Goal: Task Accomplishment & Management: Manage account settings

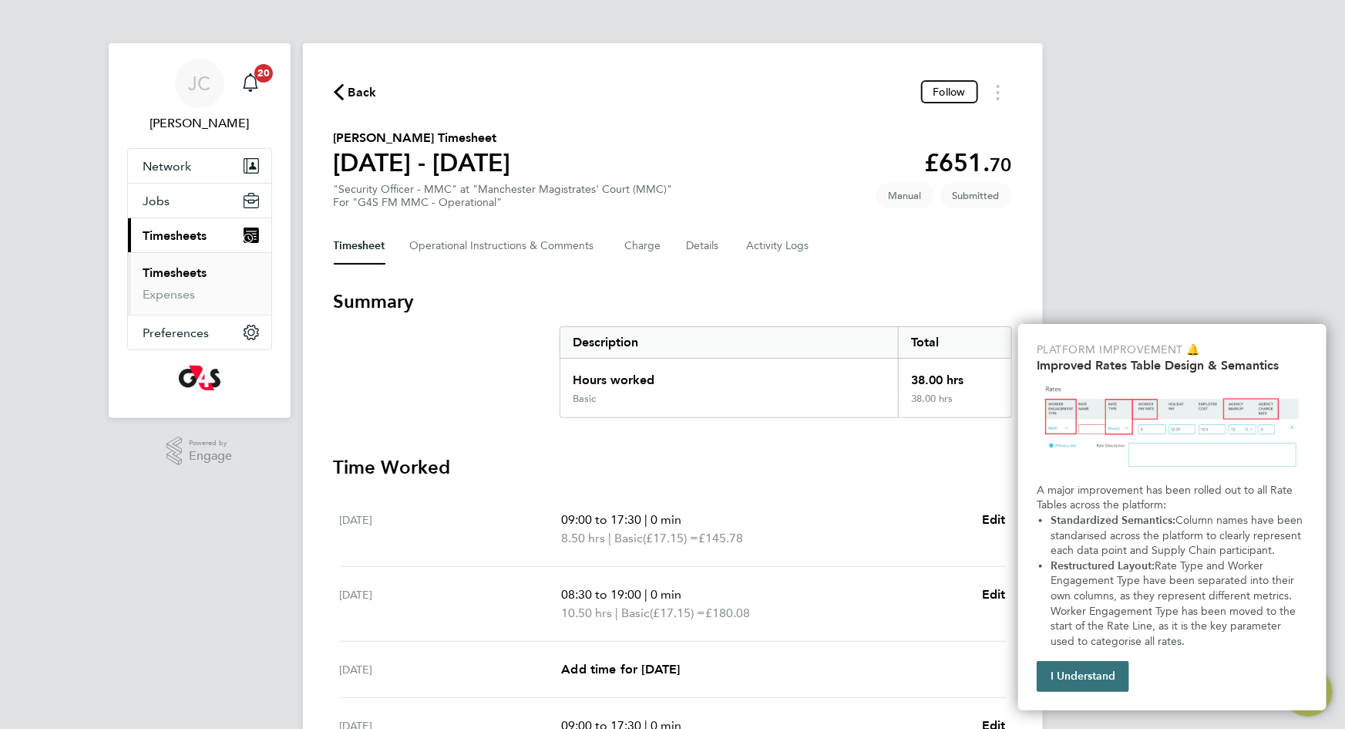
click at [1087, 679] on button "I Understand" at bounding box center [1083, 676] width 93 height 31
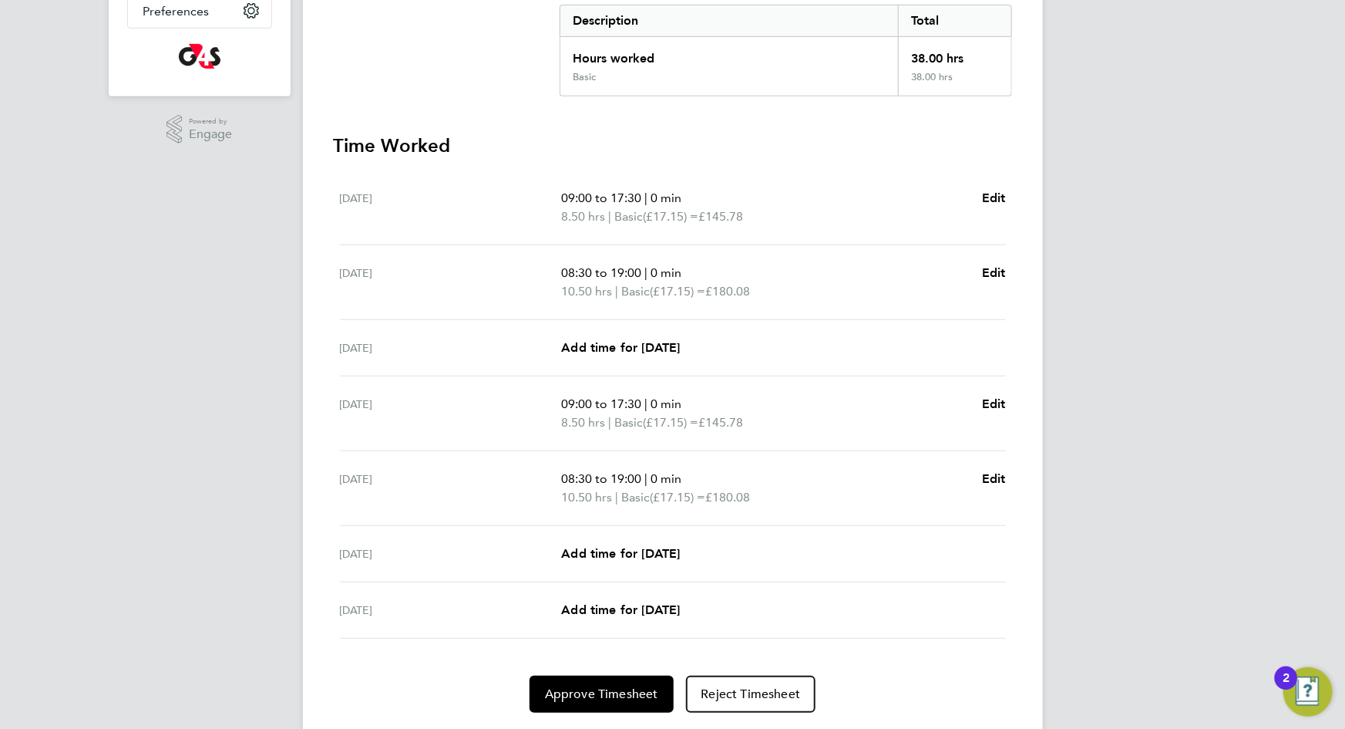
scroll to position [366, 0]
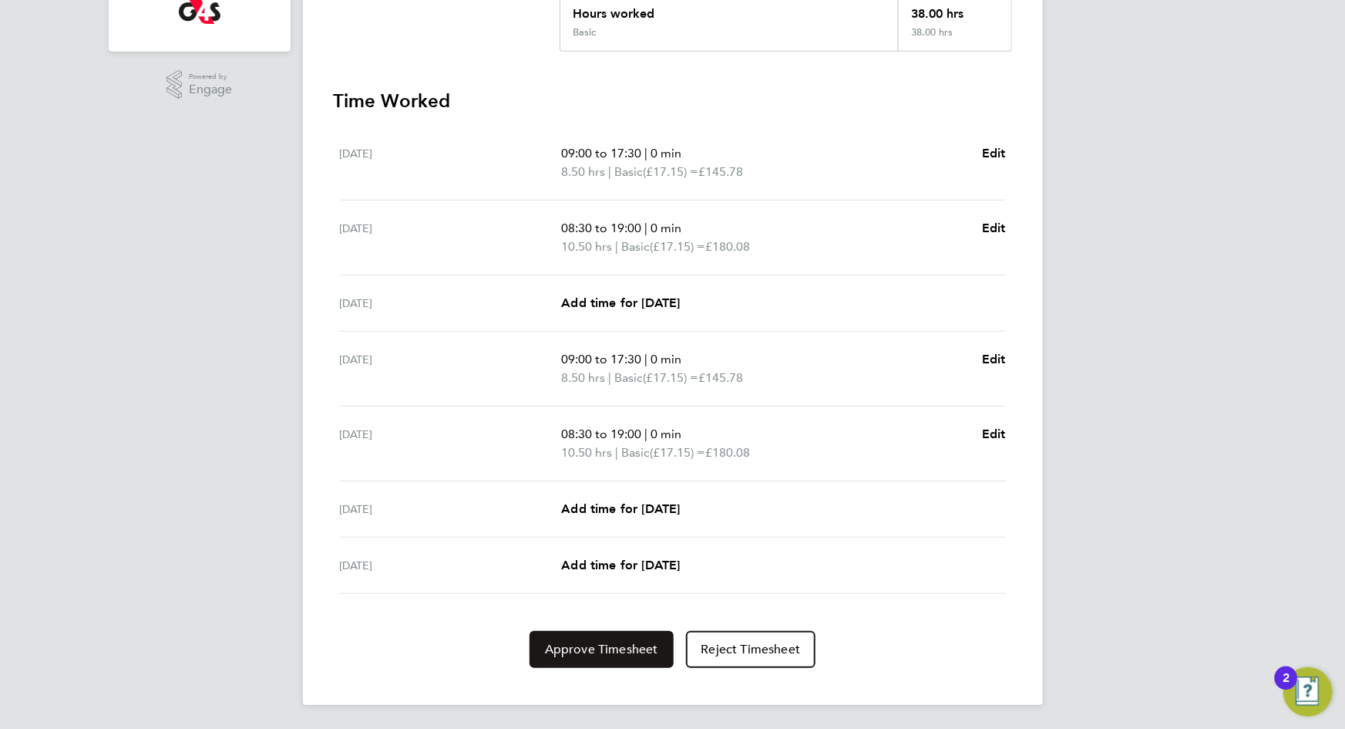
click at [593, 647] on span "Approve Timesheet" at bounding box center [601, 649] width 113 height 15
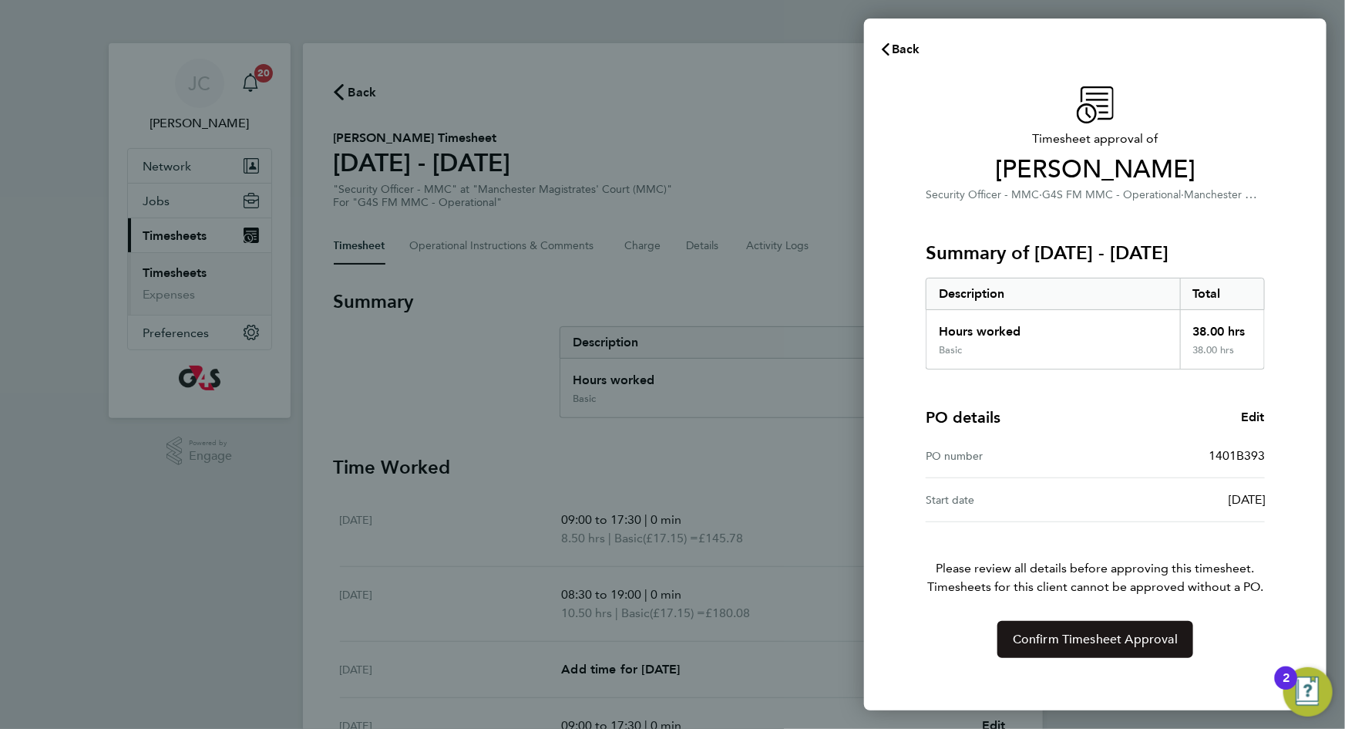
click at [1079, 637] on span "Confirm Timesheet Approval" at bounding box center [1095, 638] width 165 height 15
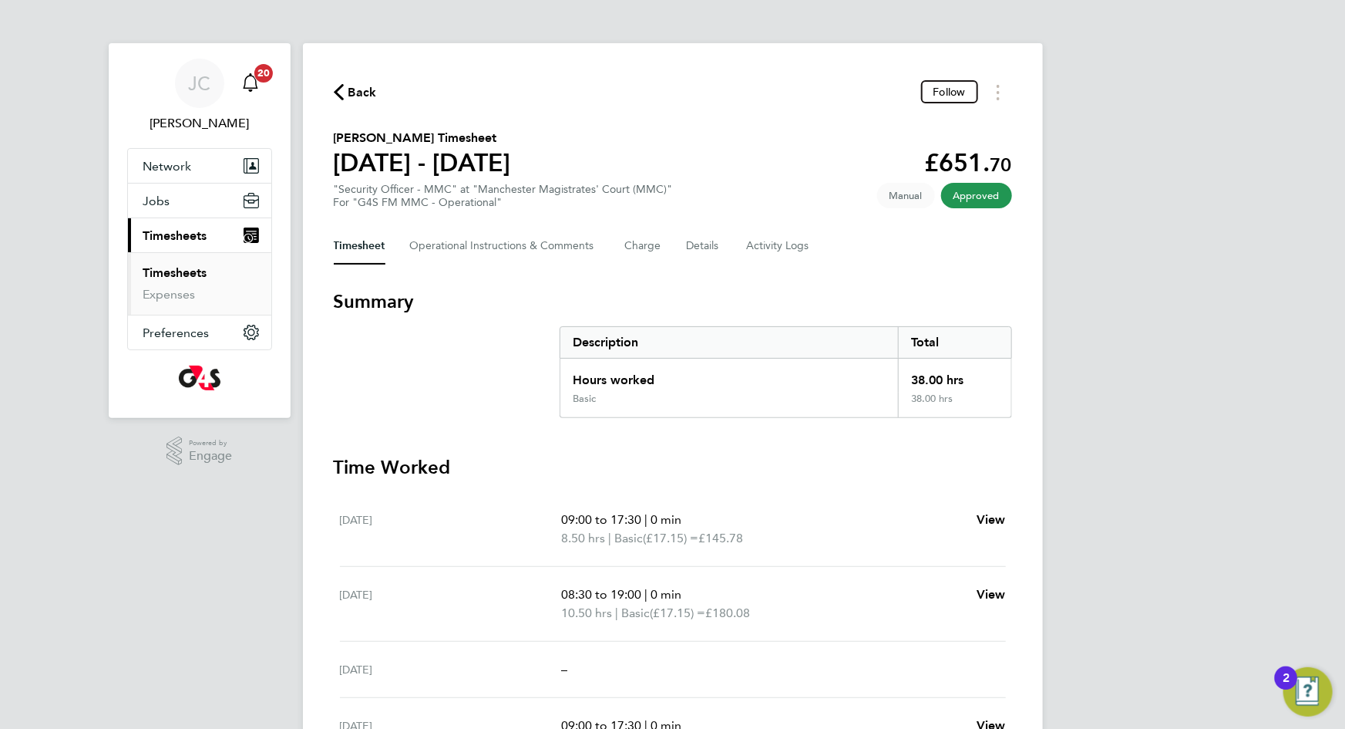
click at [264, 72] on span "20" at bounding box center [263, 73] width 19 height 19
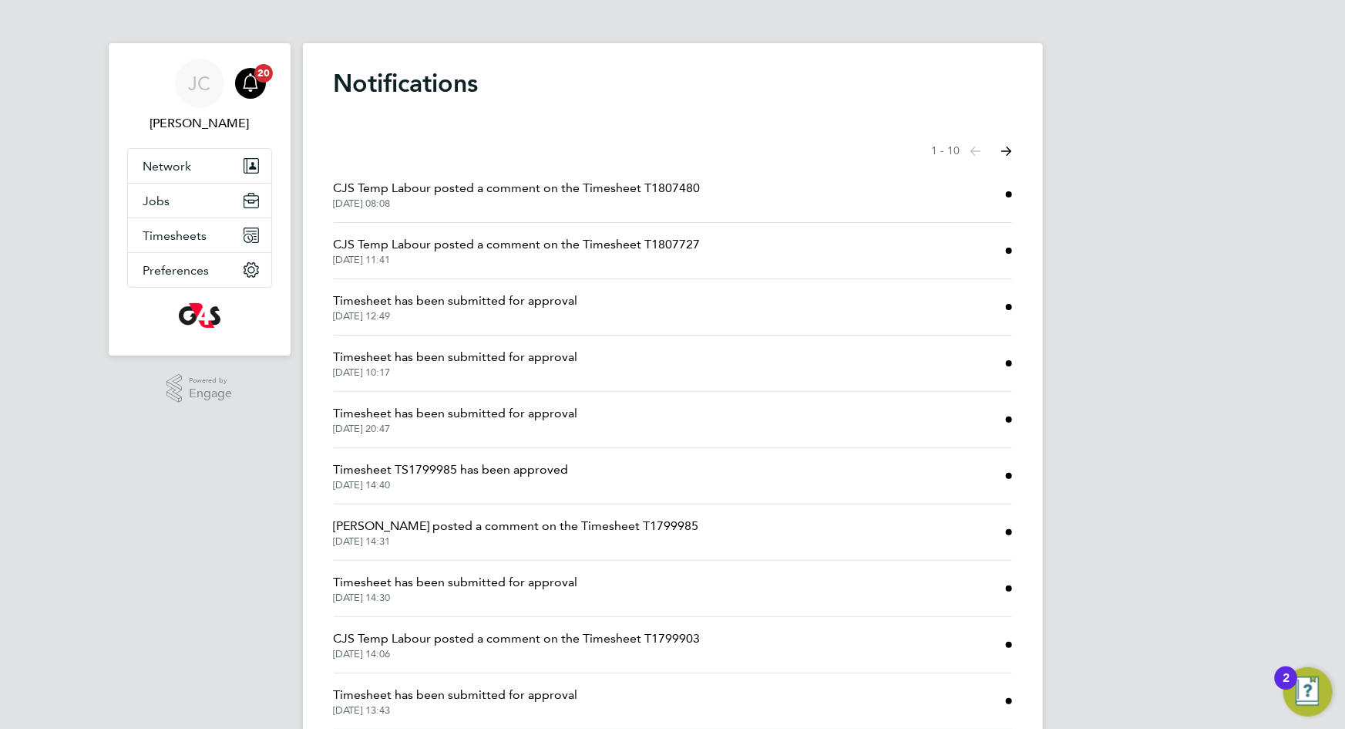
scroll to position [56, 0]
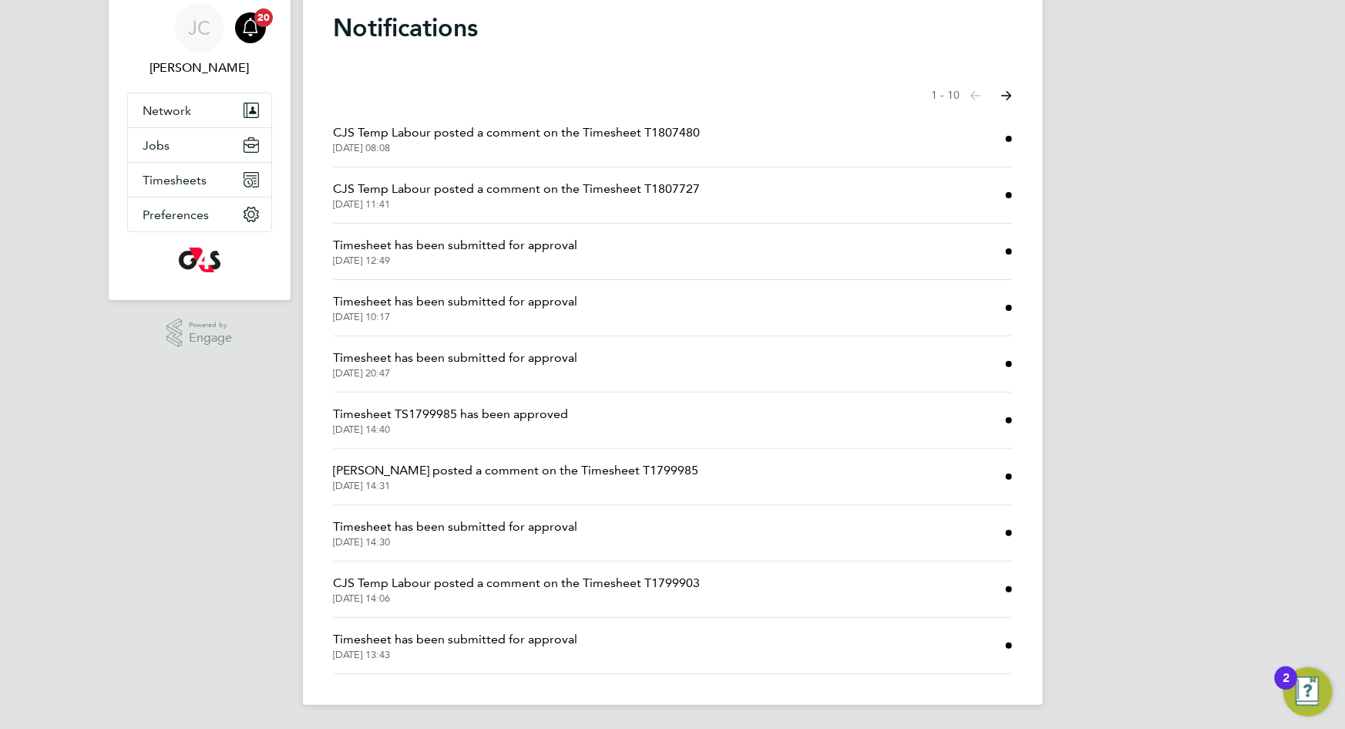
drag, startPoint x: 1009, startPoint y: 84, endPoint x: 979, endPoint y: 116, distance: 43.1
click at [1009, 84] on button "Next page" at bounding box center [1007, 95] width 31 height 31
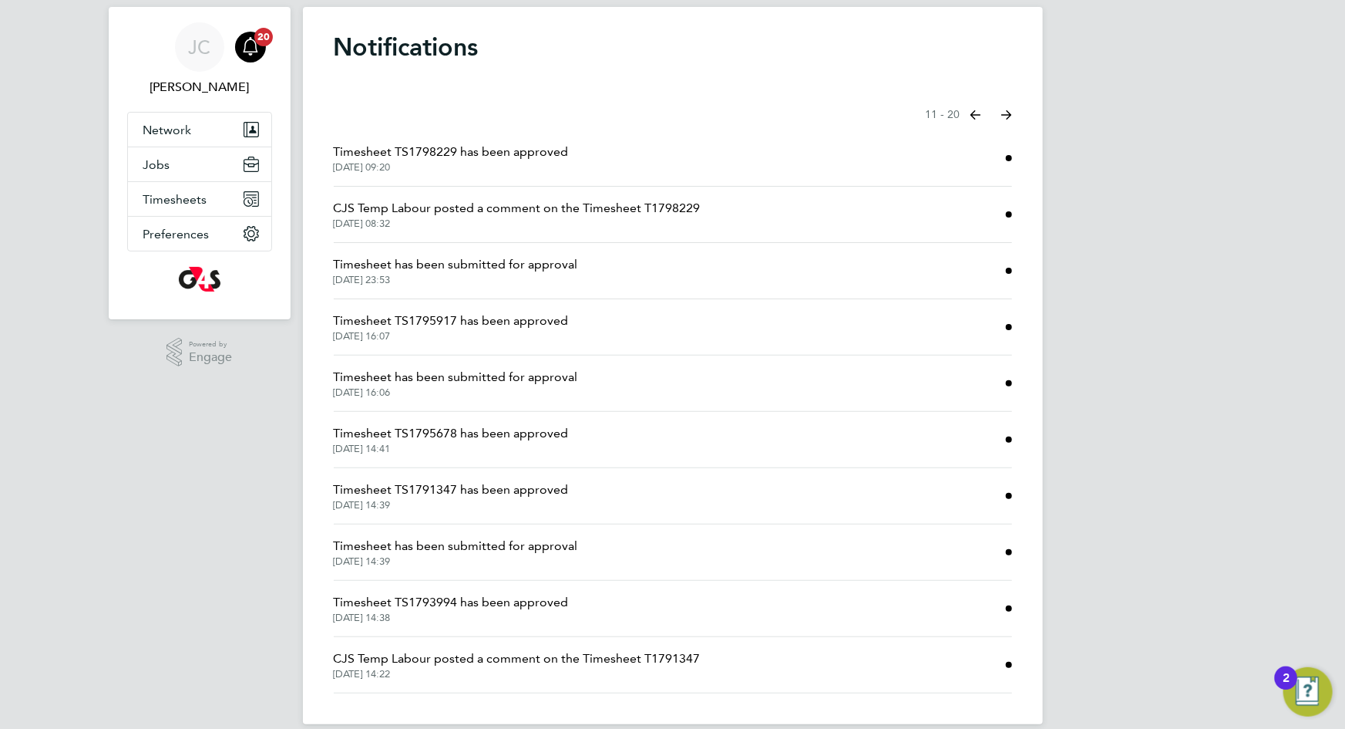
scroll to position [56, 0]
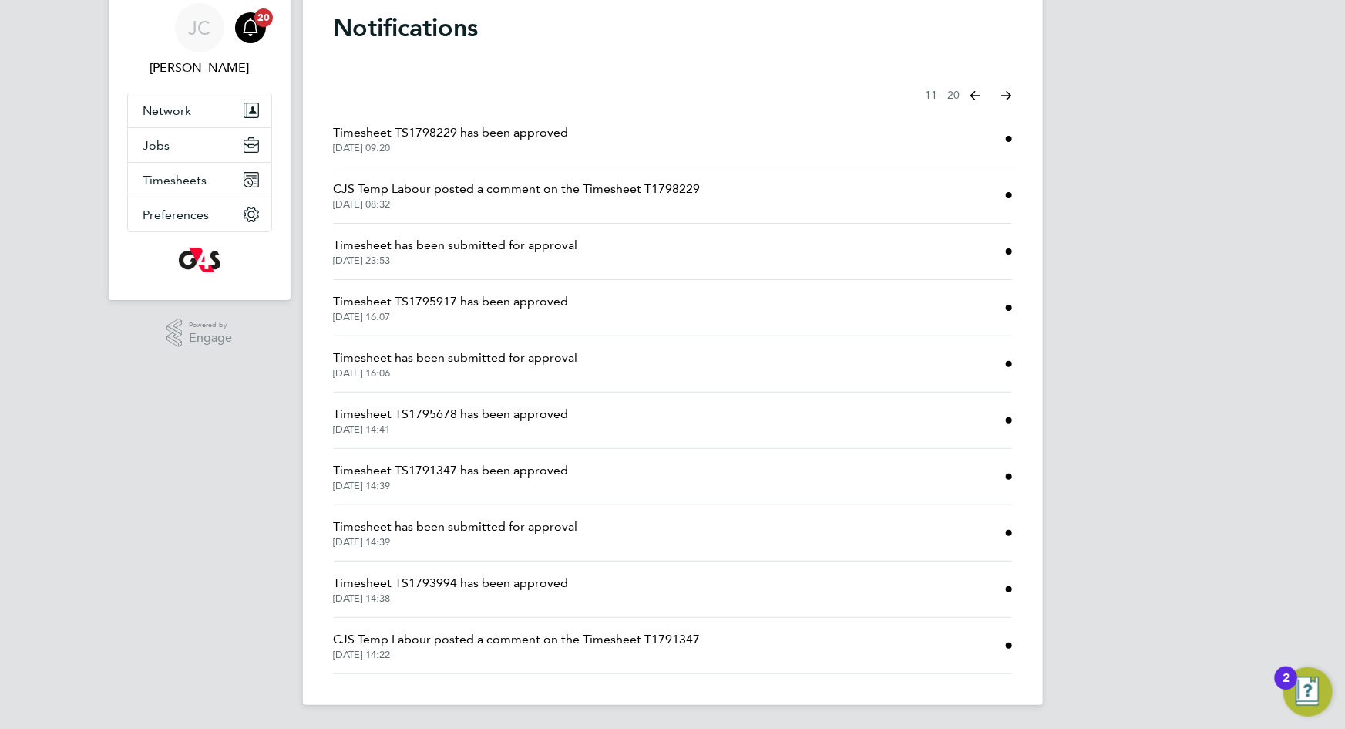
click at [1010, 100] on button "Next page" at bounding box center [1007, 95] width 31 height 31
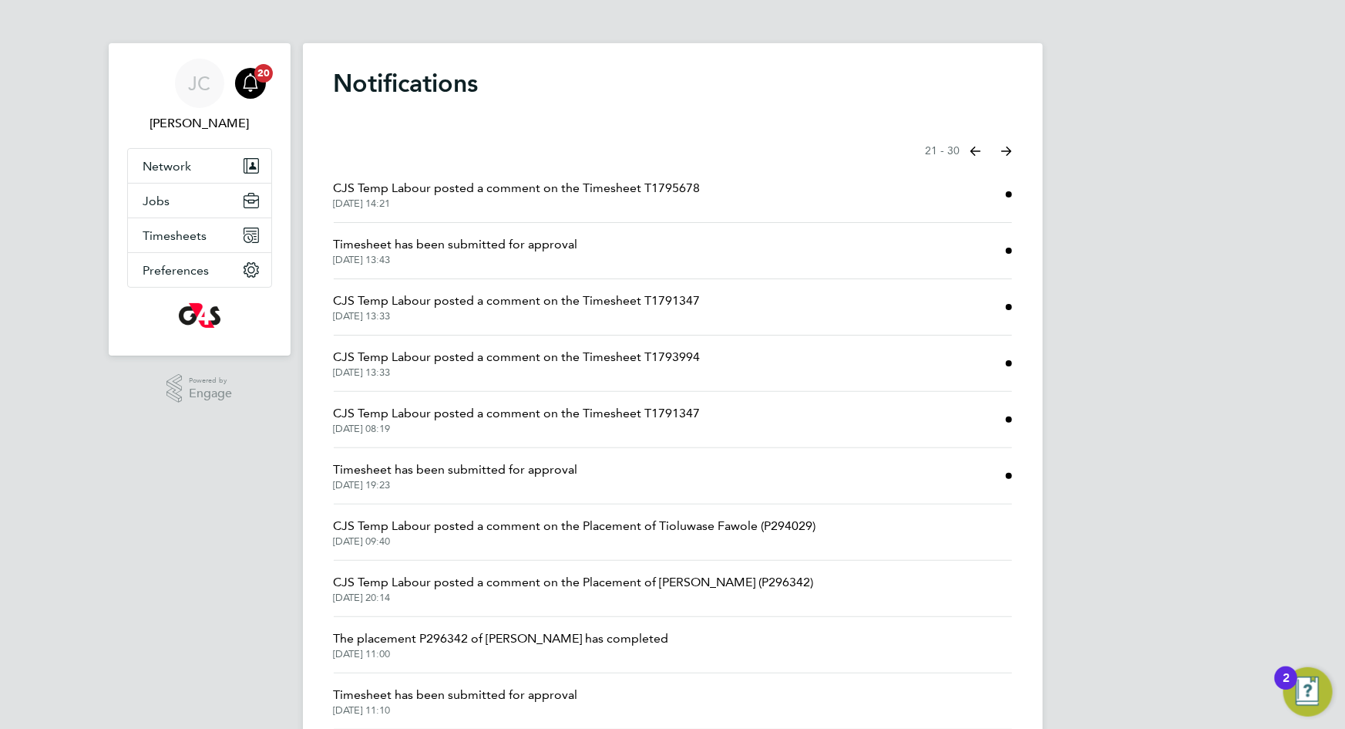
click at [519, 486] on span "02 Aug 2025, 19:23" at bounding box center [456, 485] width 244 height 12
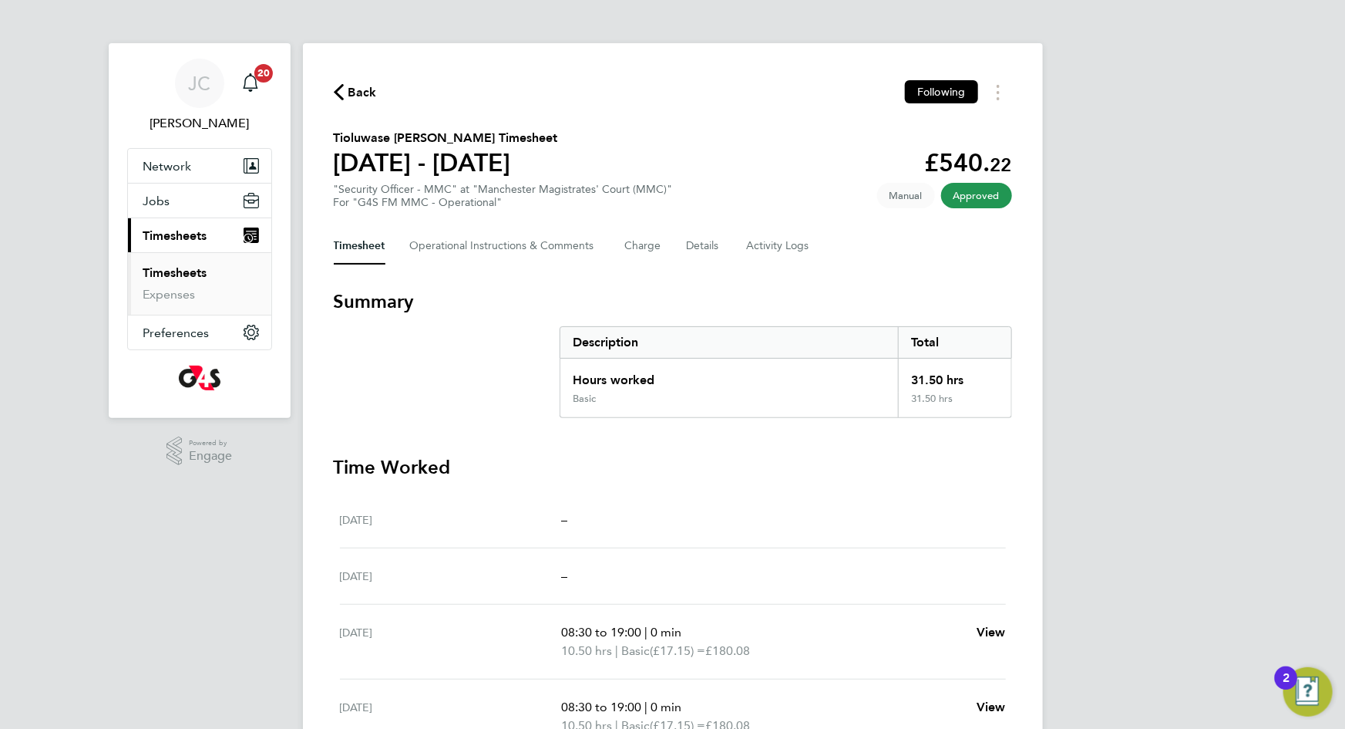
click at [358, 91] on span "Back" at bounding box center [363, 92] width 29 height 19
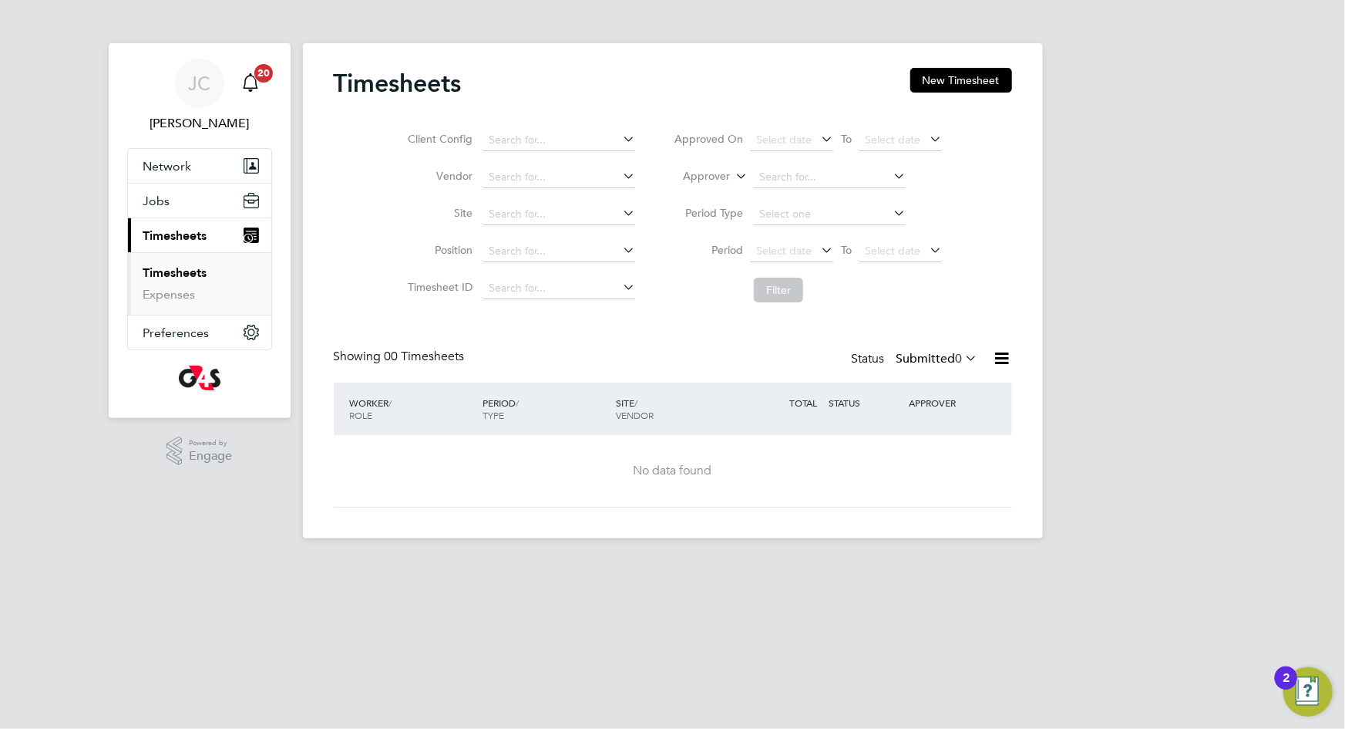
click at [260, 75] on span "20" at bounding box center [263, 73] width 19 height 19
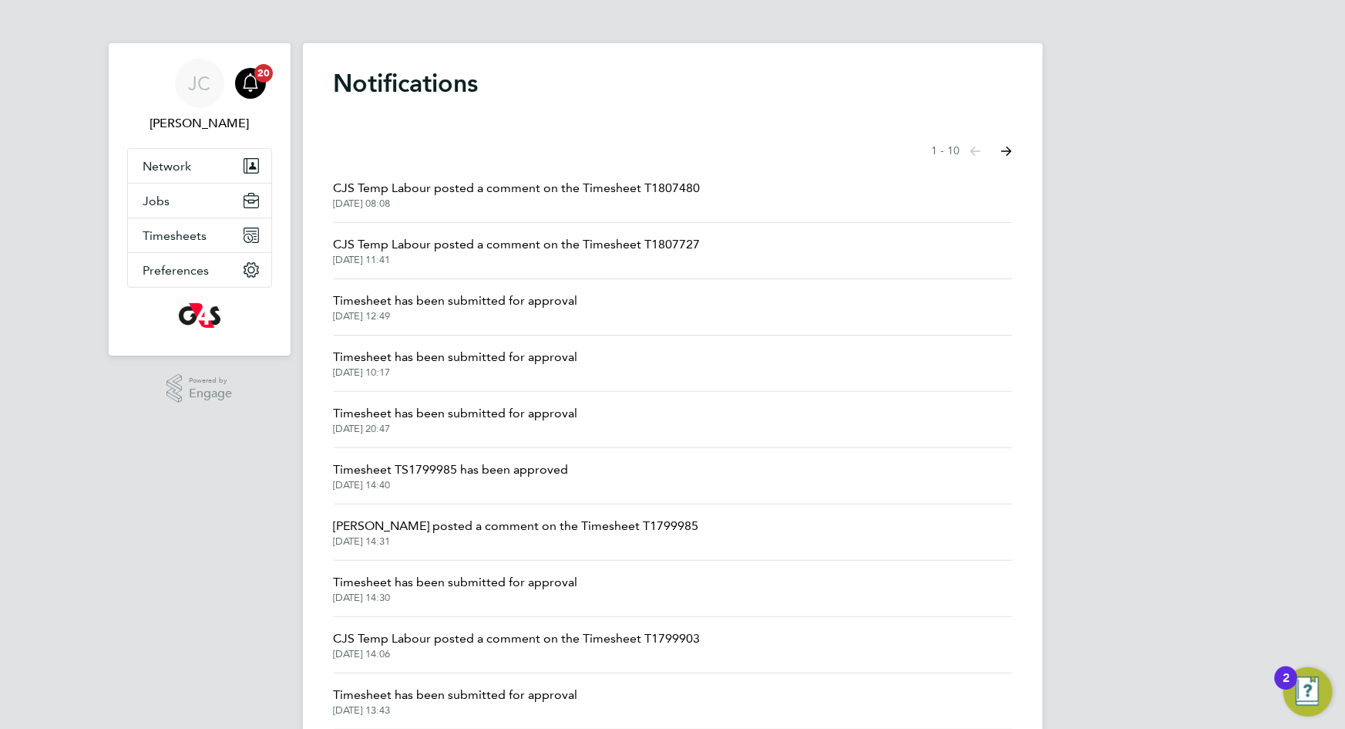
click at [657, 203] on span "26 Aug 2025, 08:08" at bounding box center [517, 203] width 367 height 12
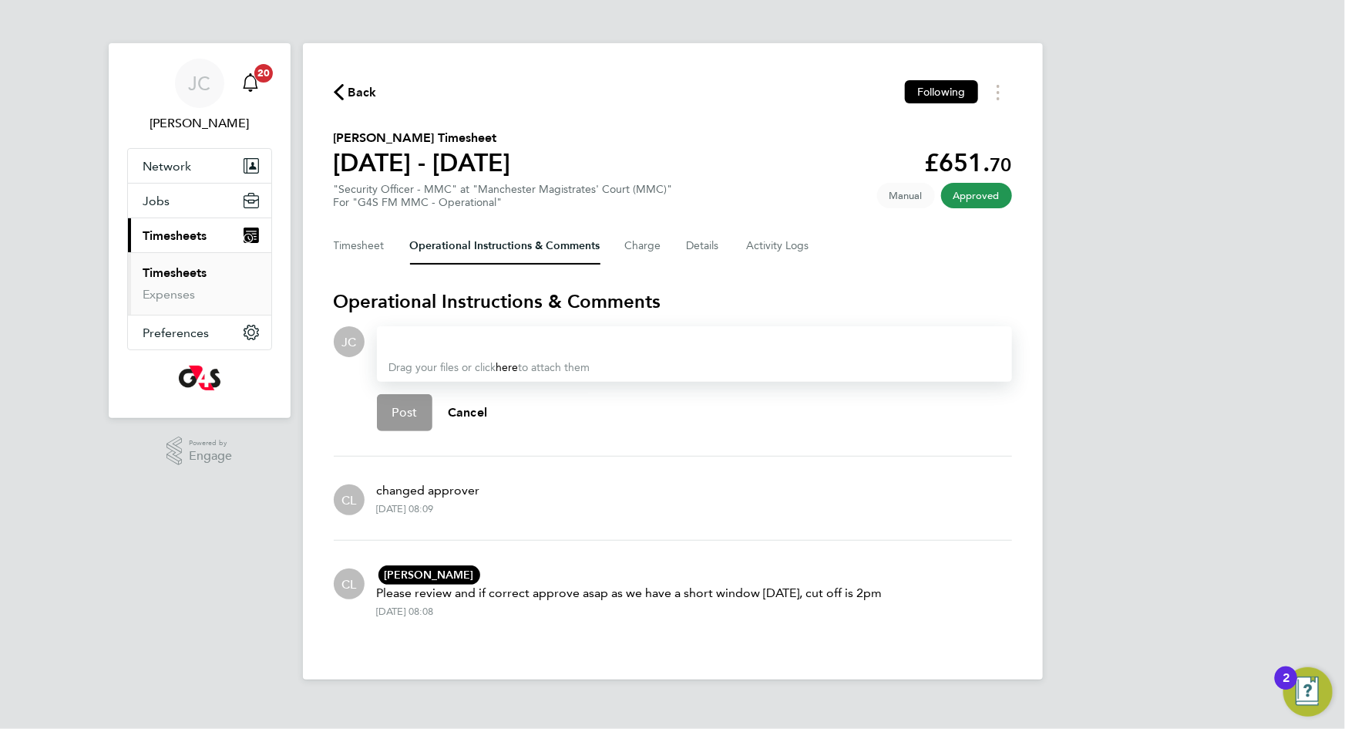
click at [268, 69] on span "20" at bounding box center [263, 73] width 19 height 19
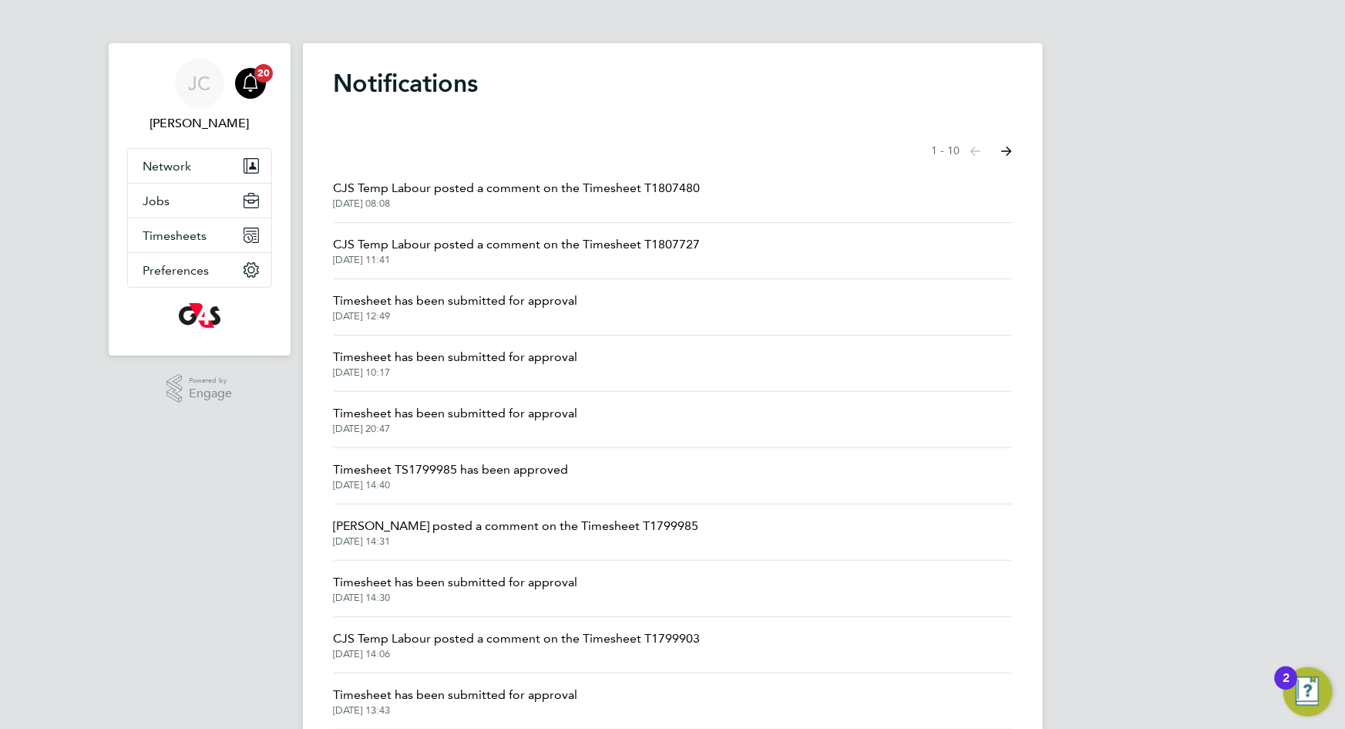
click at [982, 150] on icon "Select page of notifications list" at bounding box center [976, 150] width 11 height 9
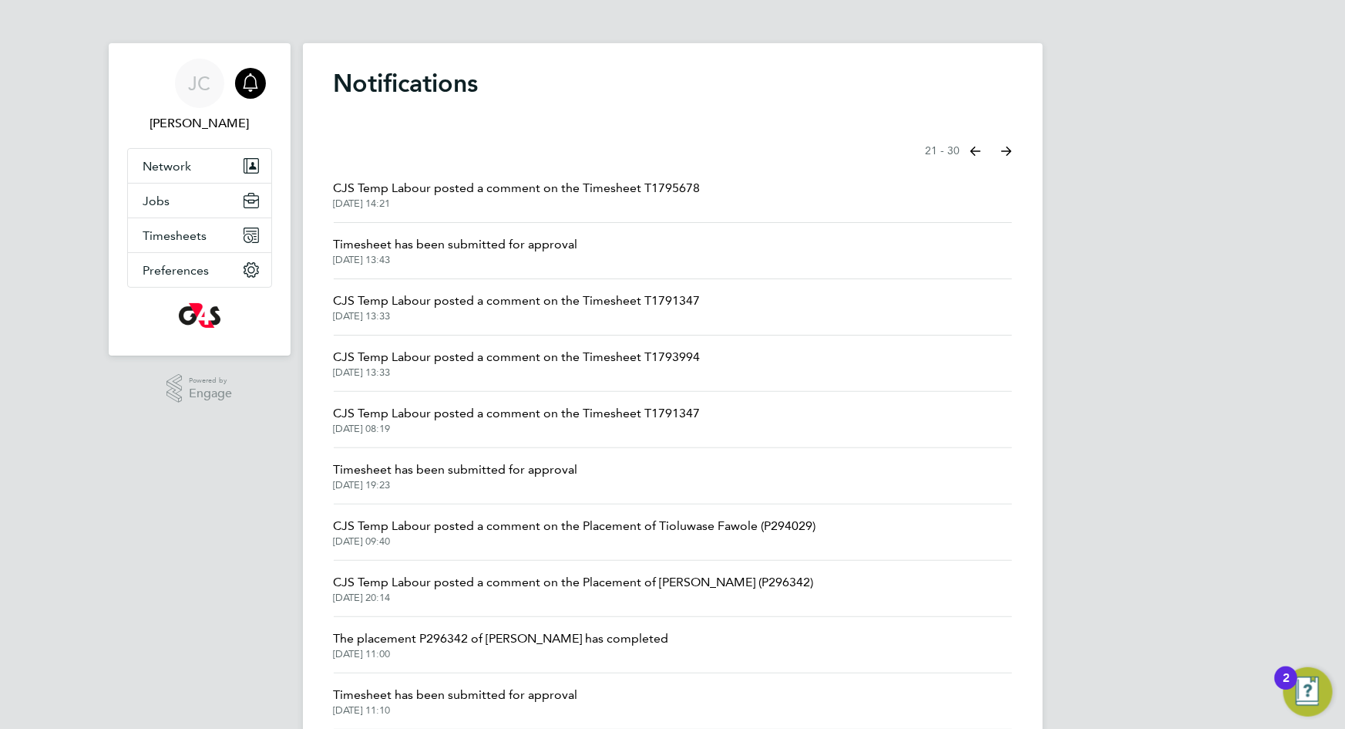
click at [972, 146] on icon "Select page of notifications list" at bounding box center [976, 150] width 11 height 9
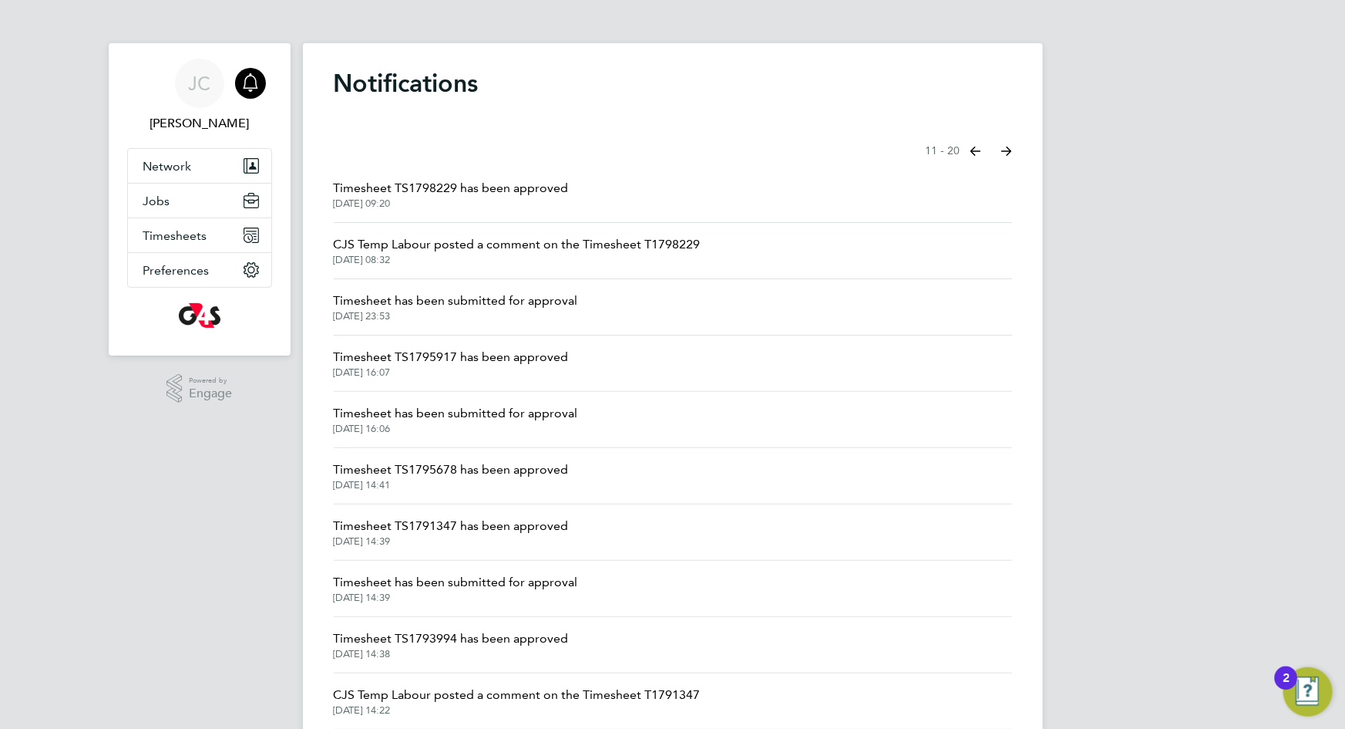
click at [982, 143] on button "Previous page" at bounding box center [976, 151] width 31 height 31
click at [636, 242] on span "CJS Temp Labour posted a comment on the Timesheet T1807727" at bounding box center [517, 244] width 367 height 19
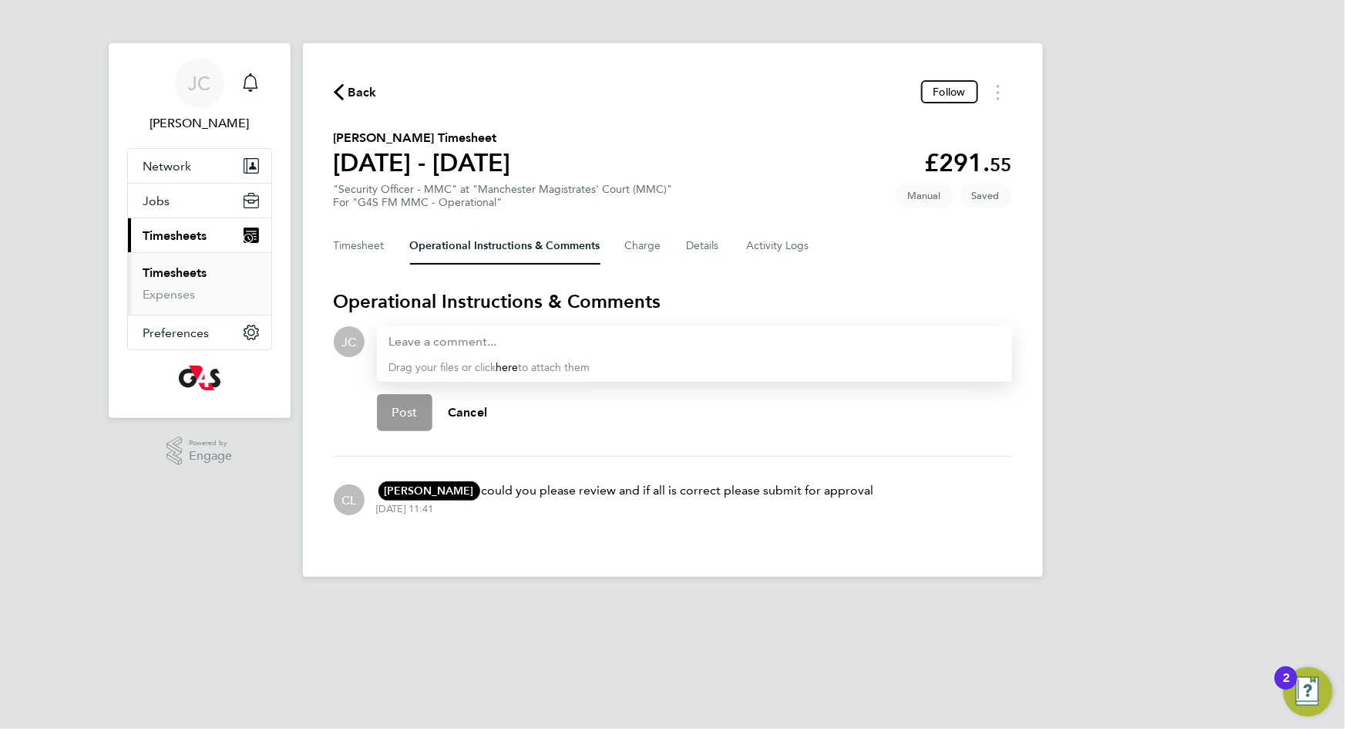
click at [349, 86] on span "Back" at bounding box center [363, 92] width 29 height 19
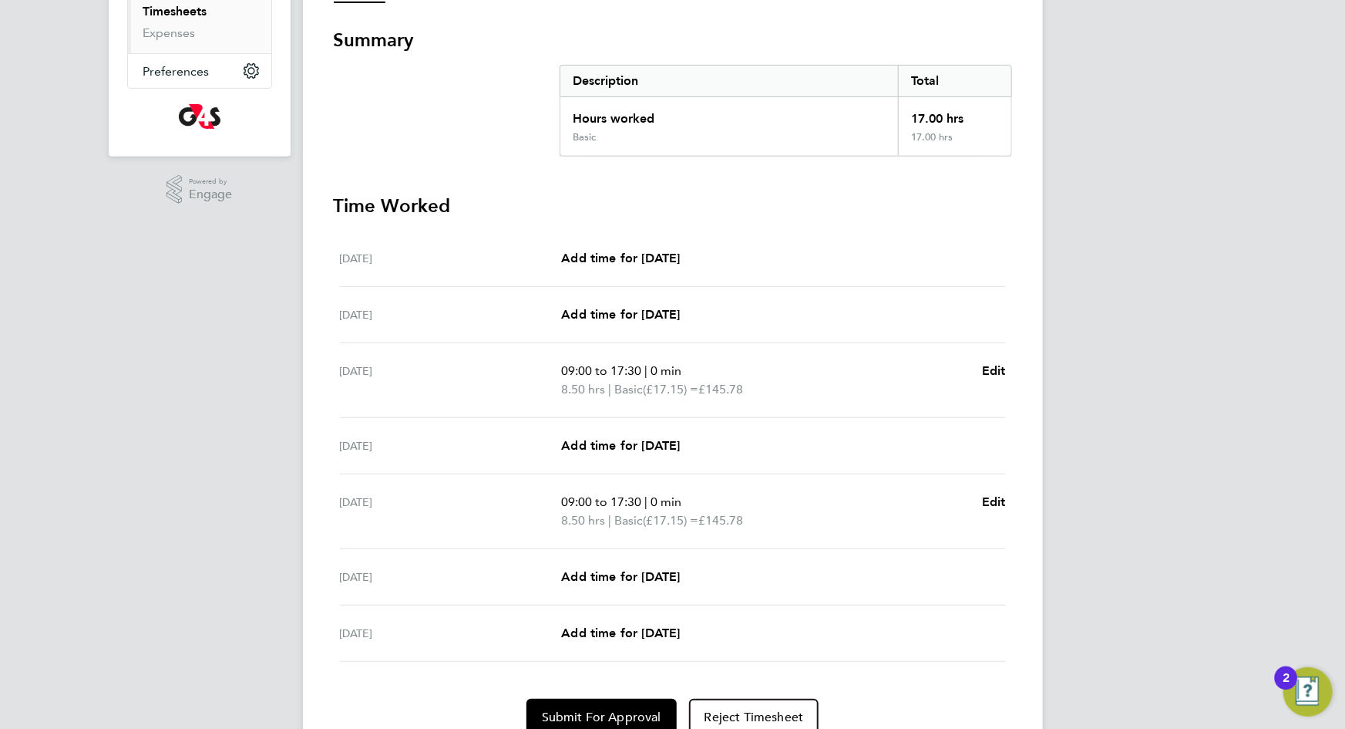
scroll to position [329, 0]
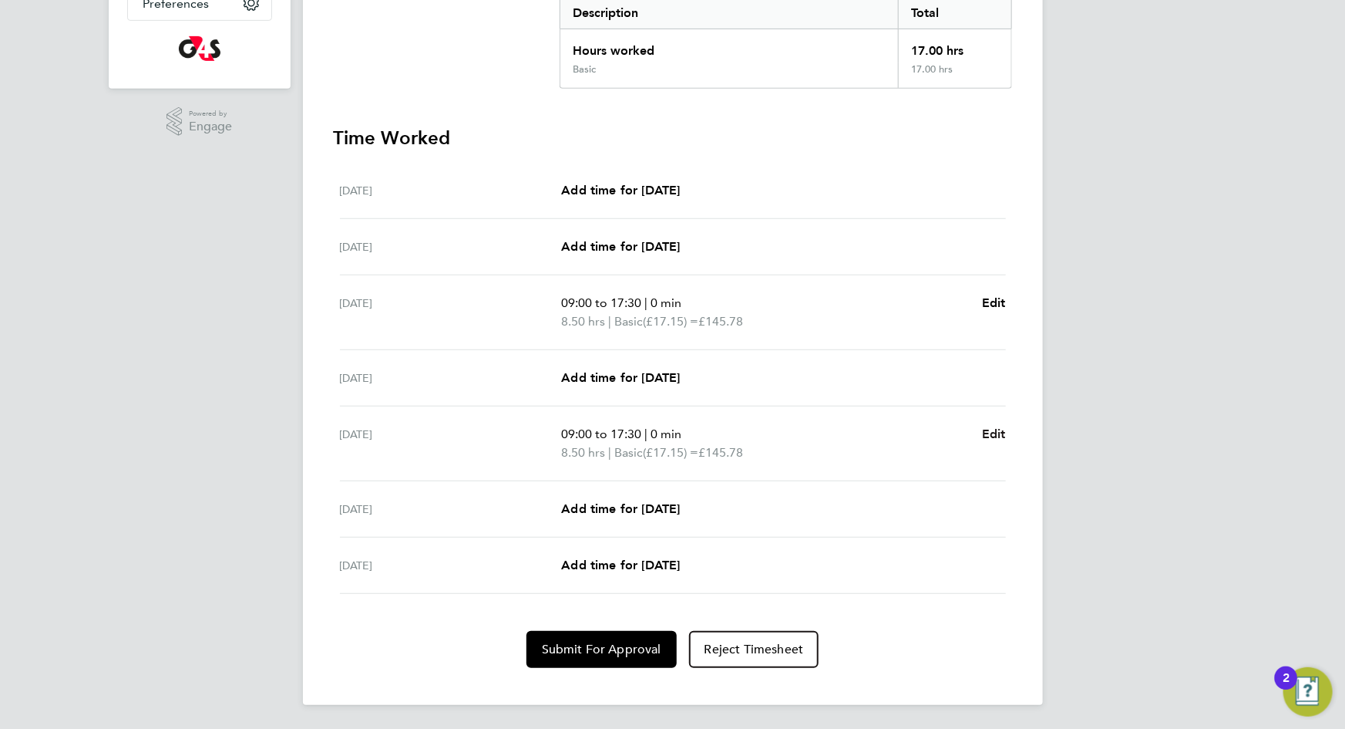
click at [1002, 431] on span "Edit" at bounding box center [994, 433] width 24 height 15
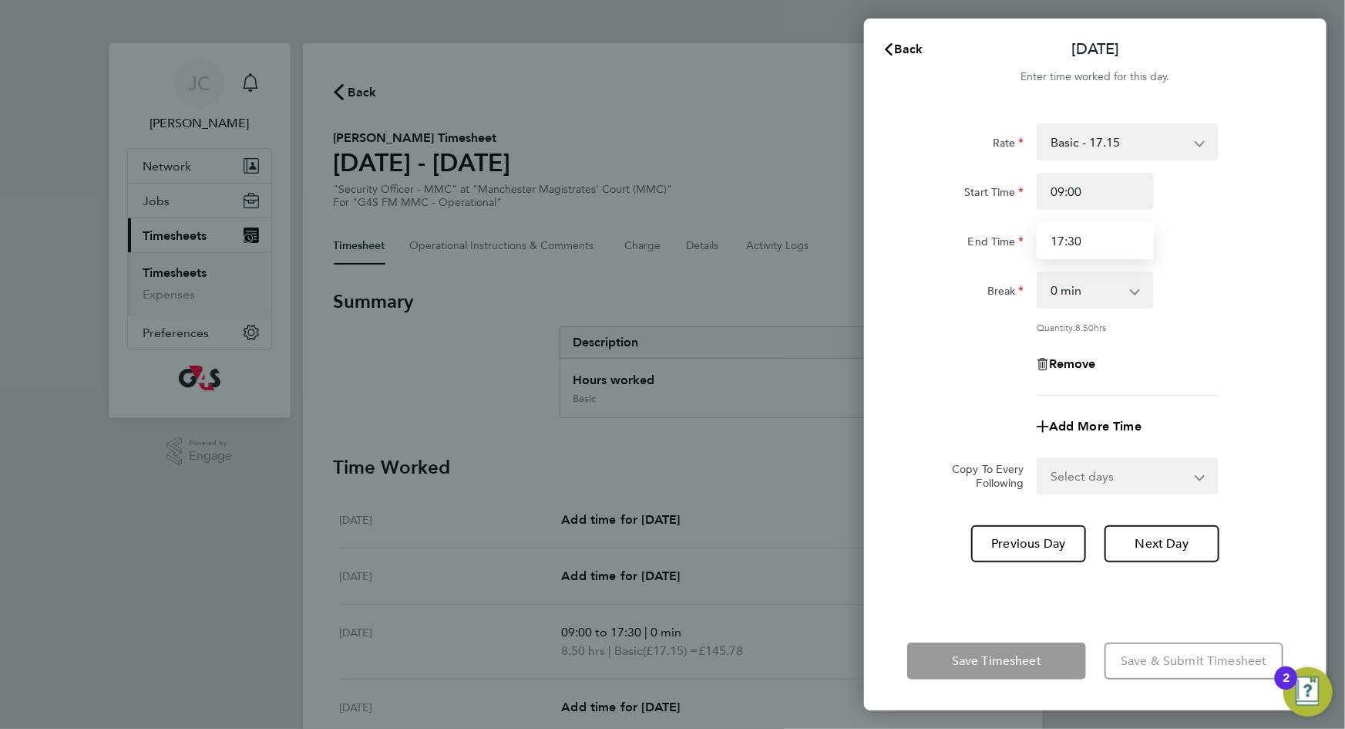
click at [1086, 239] on input "17:30" at bounding box center [1095, 240] width 117 height 37
type input "17:00"
click at [1265, 338] on div "Rate Basic - 17.15 Start Time 09:00 End Time 17:00 Break 0 min 15 min 30 min 45…" at bounding box center [1096, 259] width 376 height 272
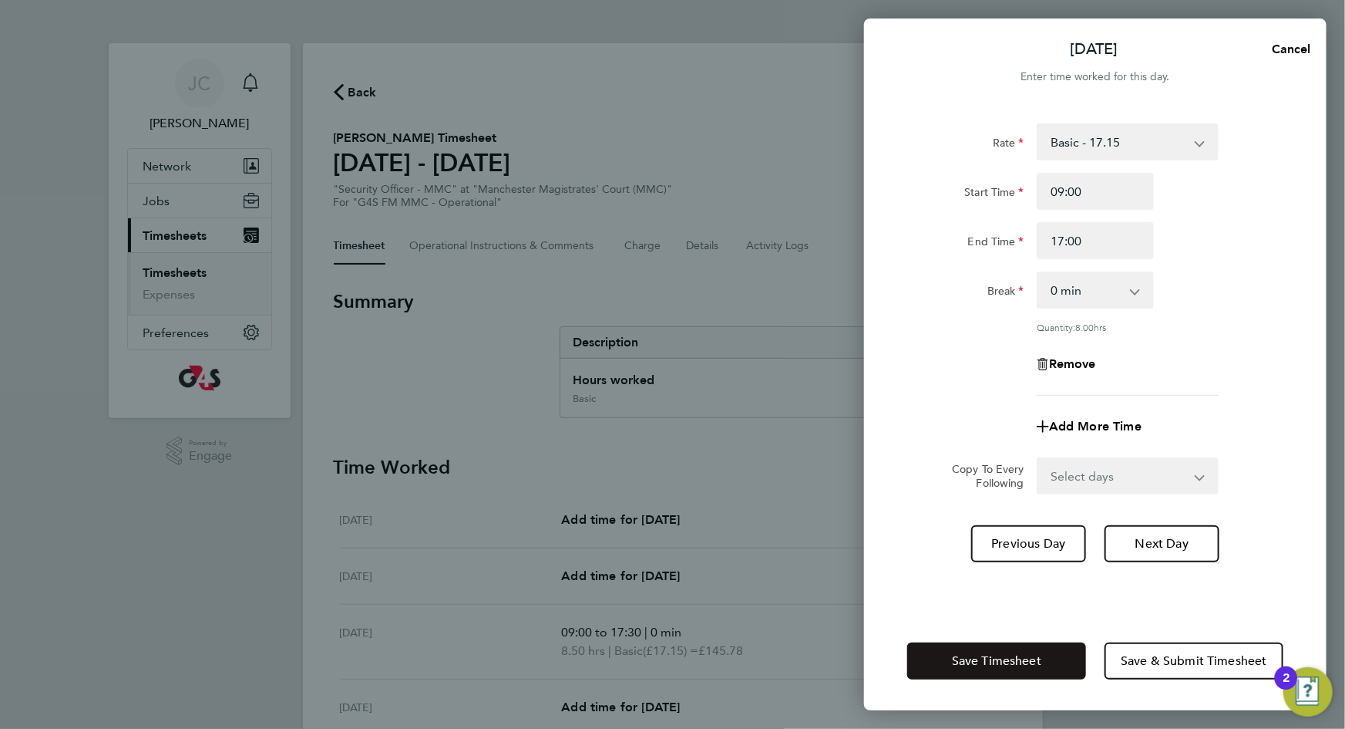
click at [1038, 665] on span "Save Timesheet" at bounding box center [996, 660] width 89 height 15
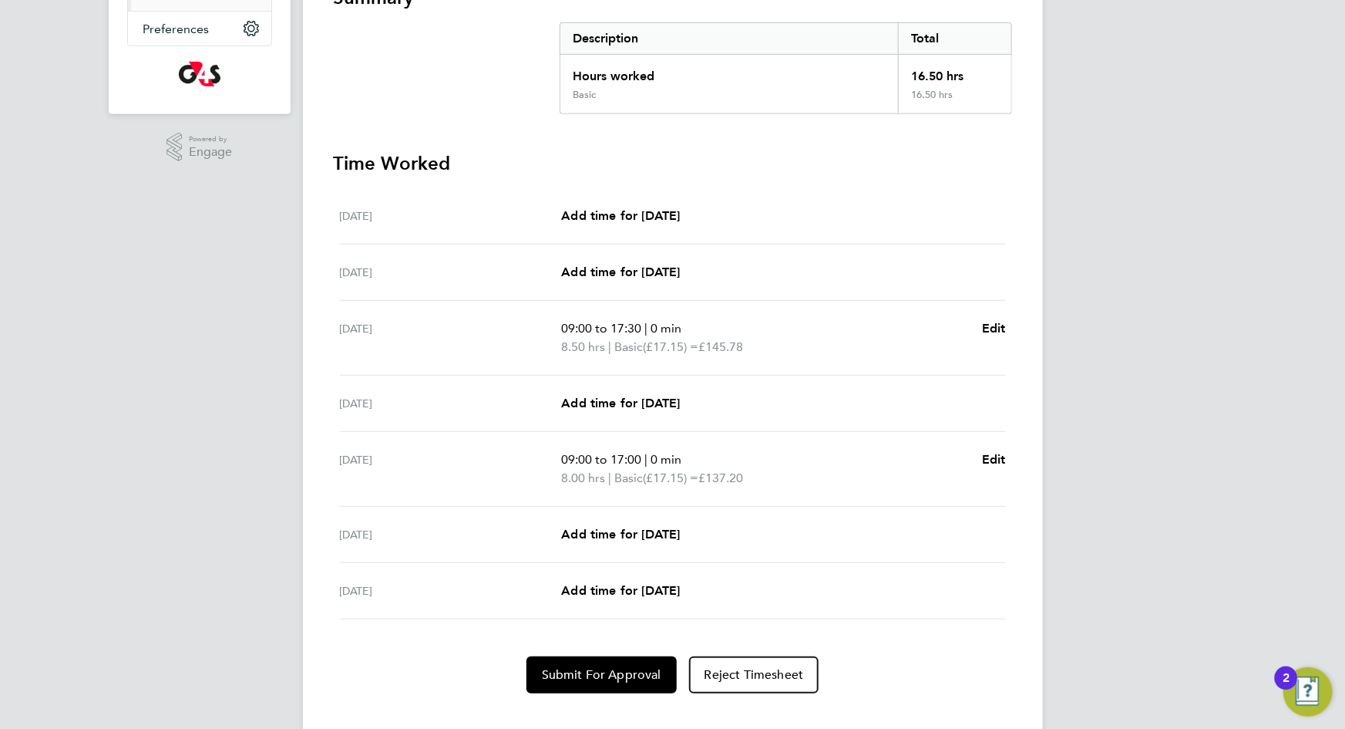
scroll to position [329, 0]
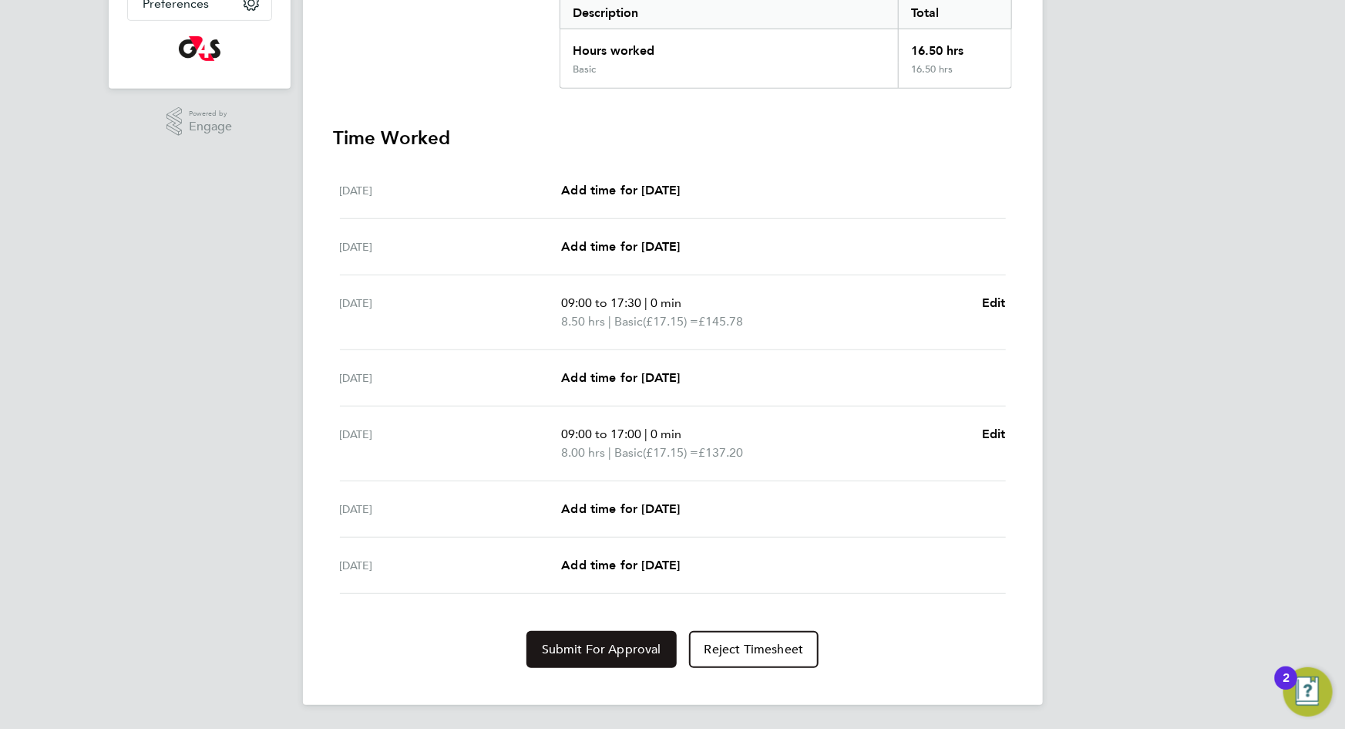
click at [610, 658] on button "Submit For Approval" at bounding box center [602, 649] width 150 height 37
click at [595, 652] on span "Approve Timesheet" at bounding box center [601, 649] width 113 height 15
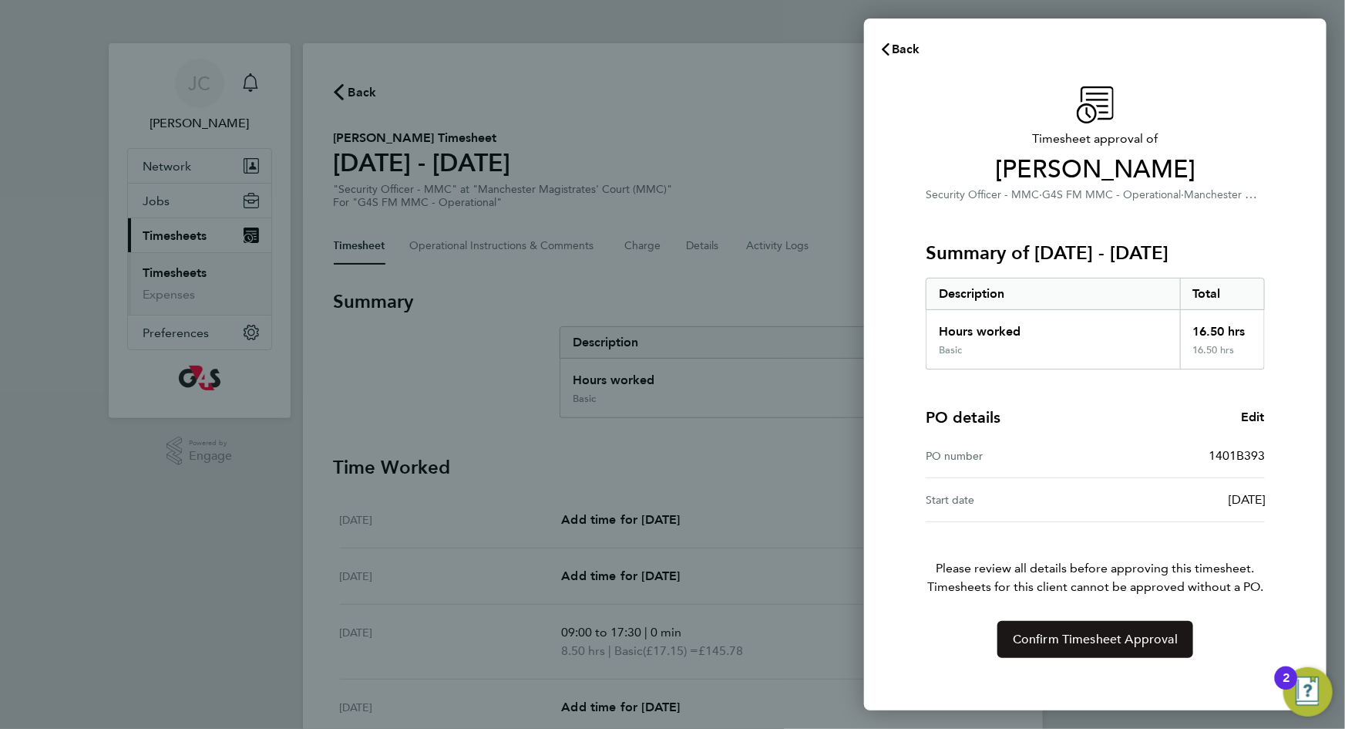
click at [1052, 647] on button "Confirm Timesheet Approval" at bounding box center [1096, 639] width 196 height 37
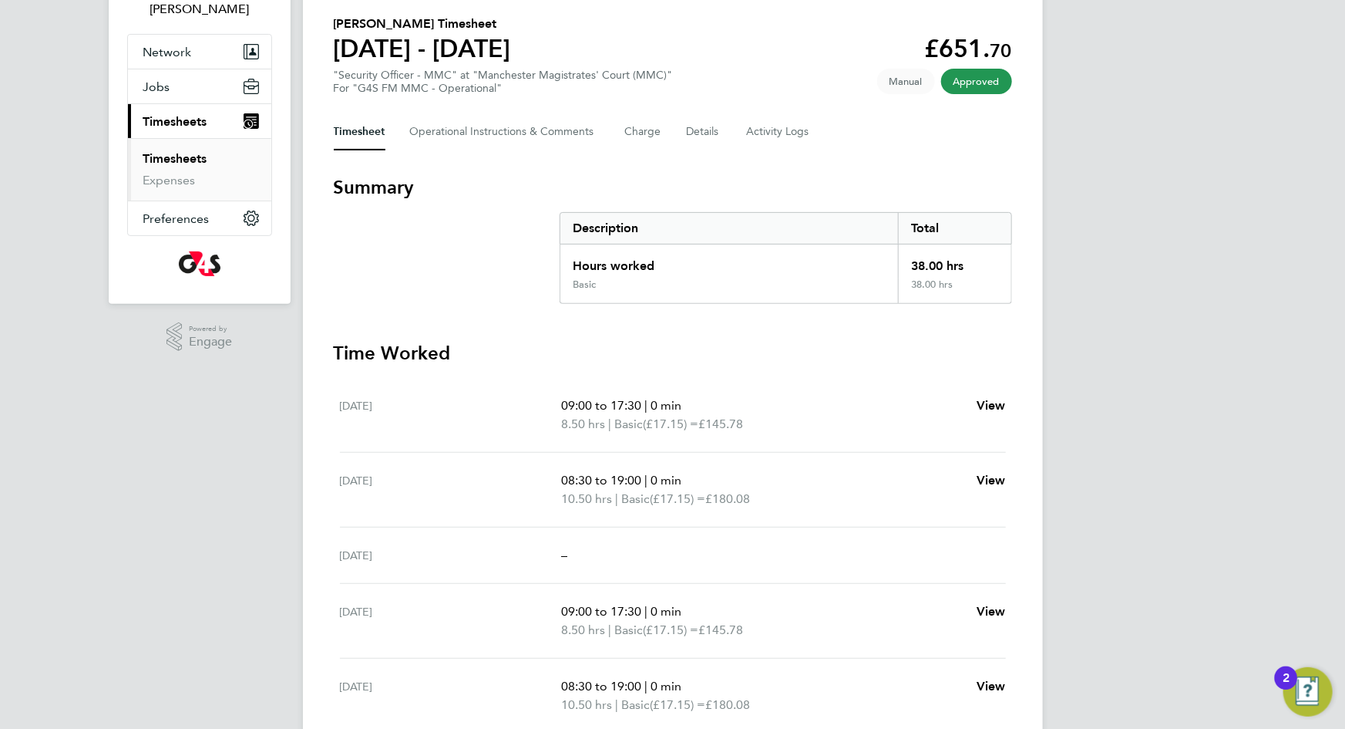
scroll to position [12, 0]
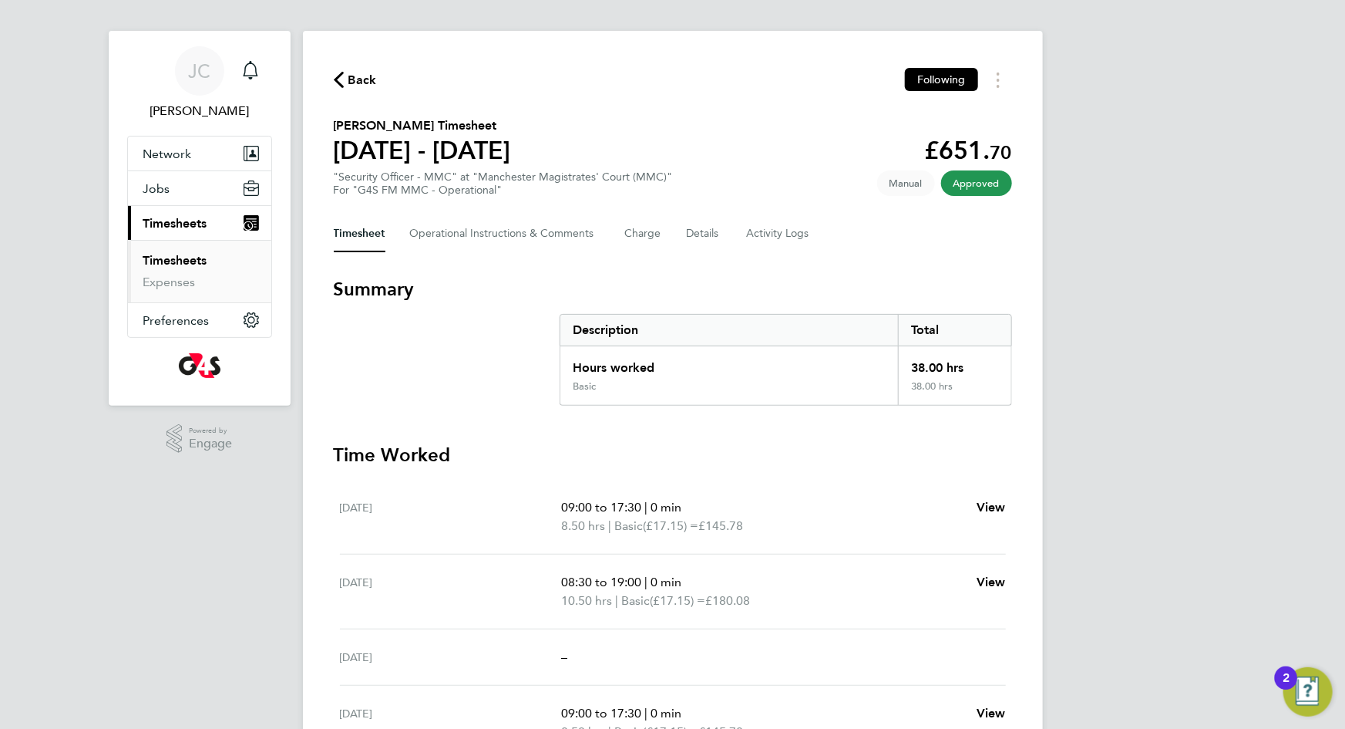
click at [369, 78] on span "Back" at bounding box center [363, 80] width 29 height 19
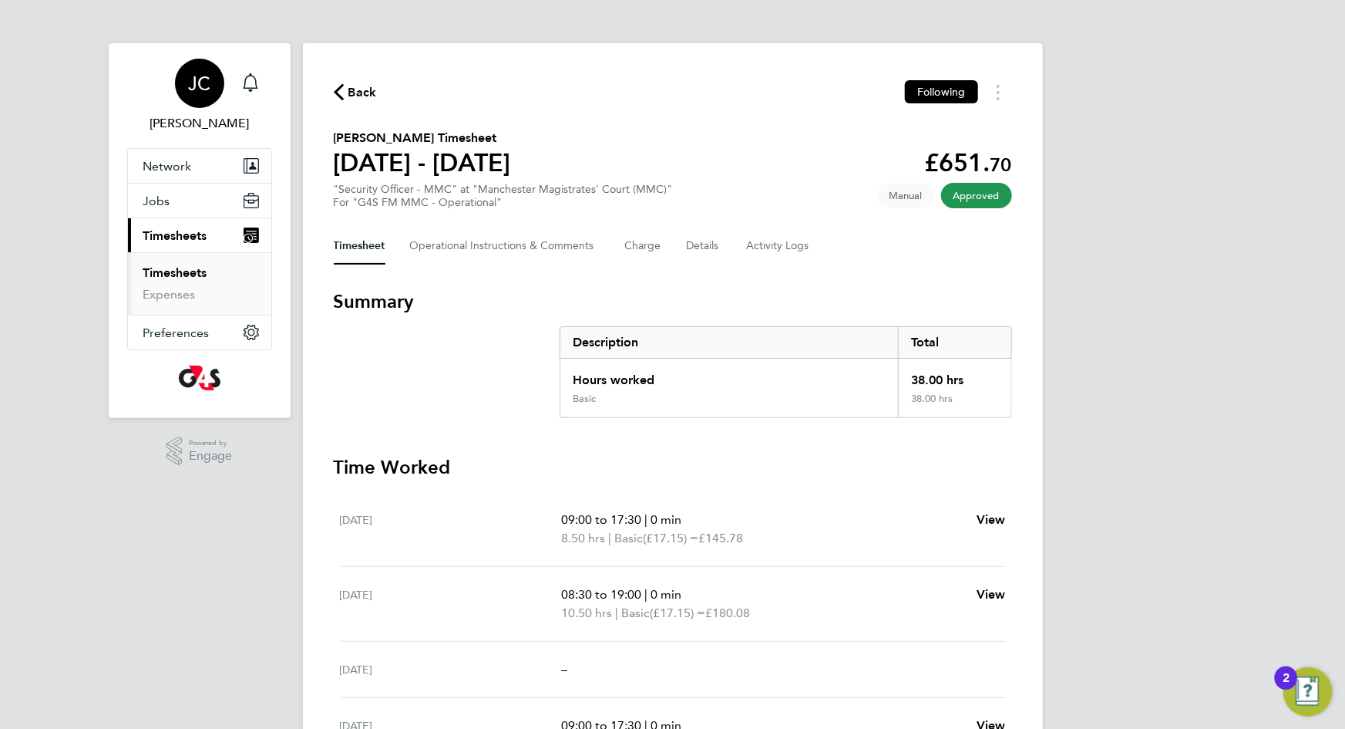
click at [200, 114] on span "[PERSON_NAME]" at bounding box center [199, 123] width 145 height 19
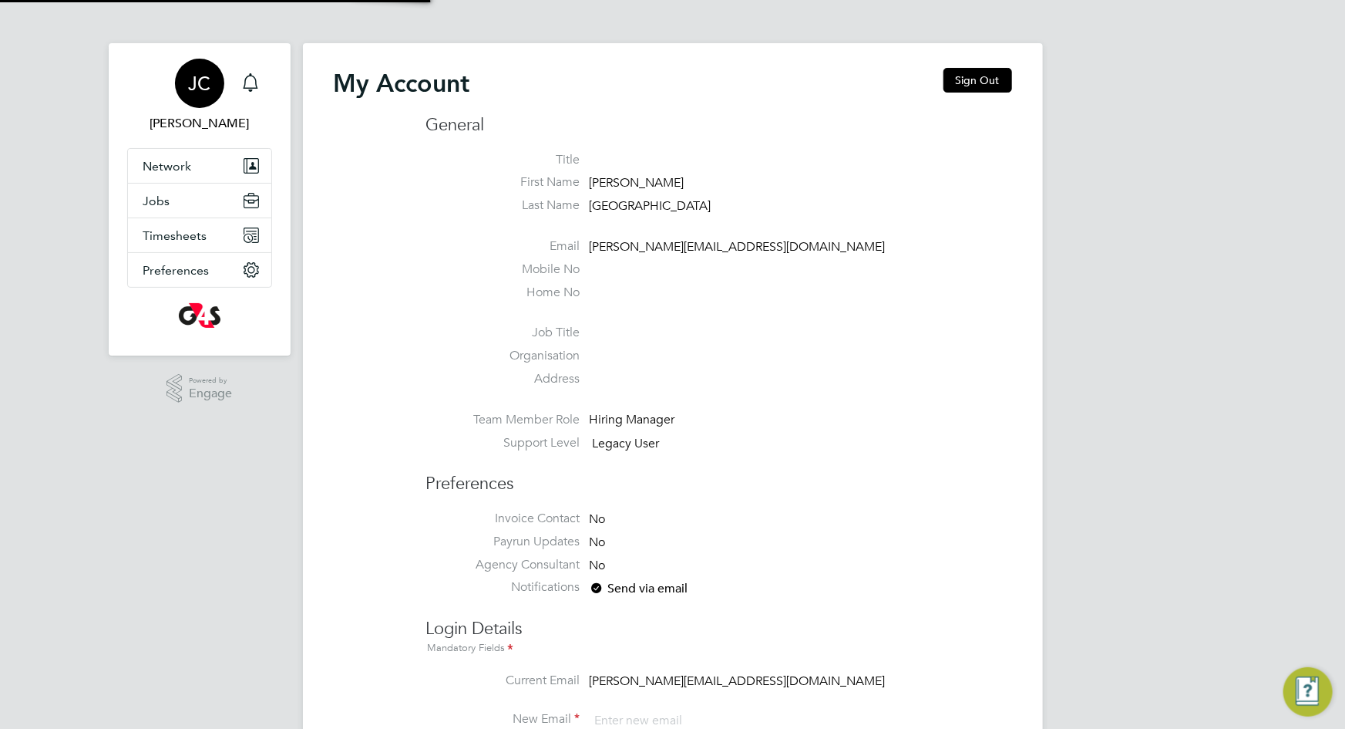
type input "[PERSON_NAME][EMAIL_ADDRESS][DOMAIN_NAME]"
click at [198, 87] on span "JC" at bounding box center [199, 83] width 22 height 20
click at [972, 77] on button "Sign Out" at bounding box center [978, 80] width 69 height 25
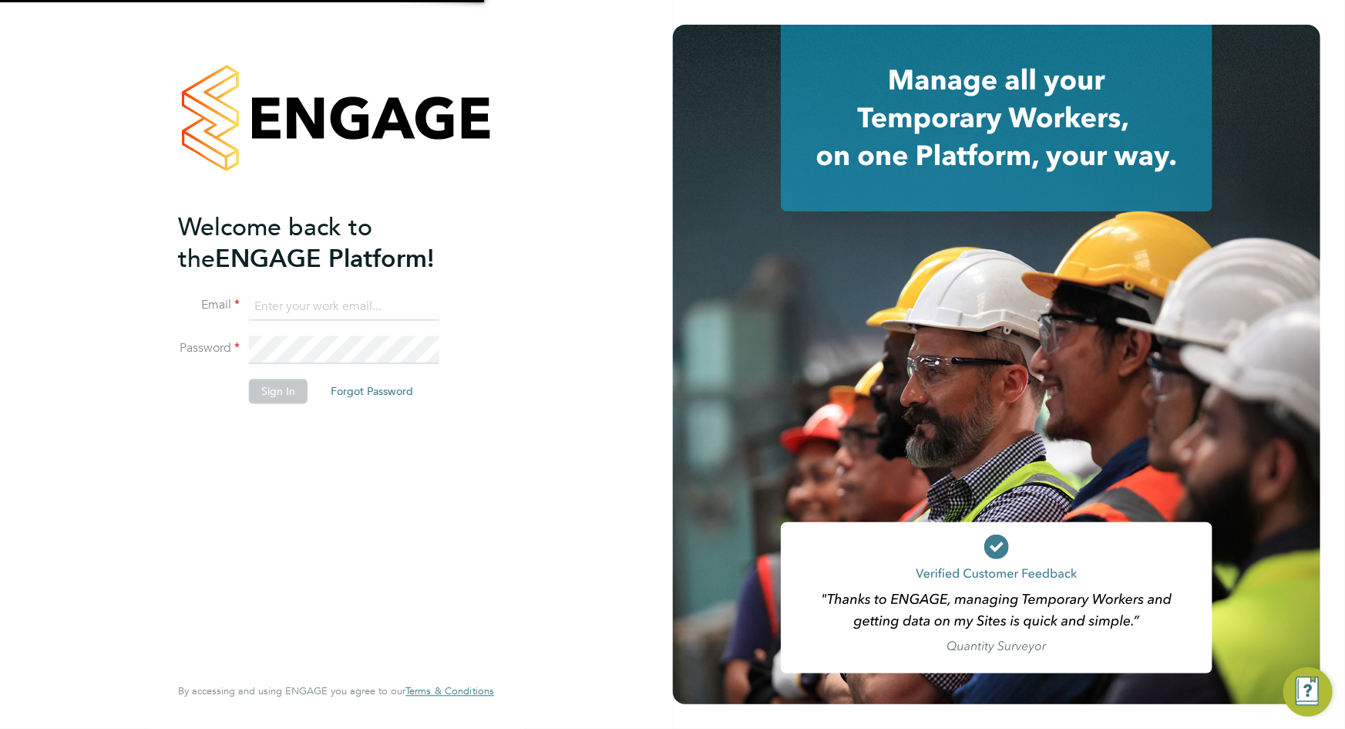
type input "[PERSON_NAME][EMAIL_ADDRESS][DOMAIN_NAME]"
